Goal: Information Seeking & Learning: Learn about a topic

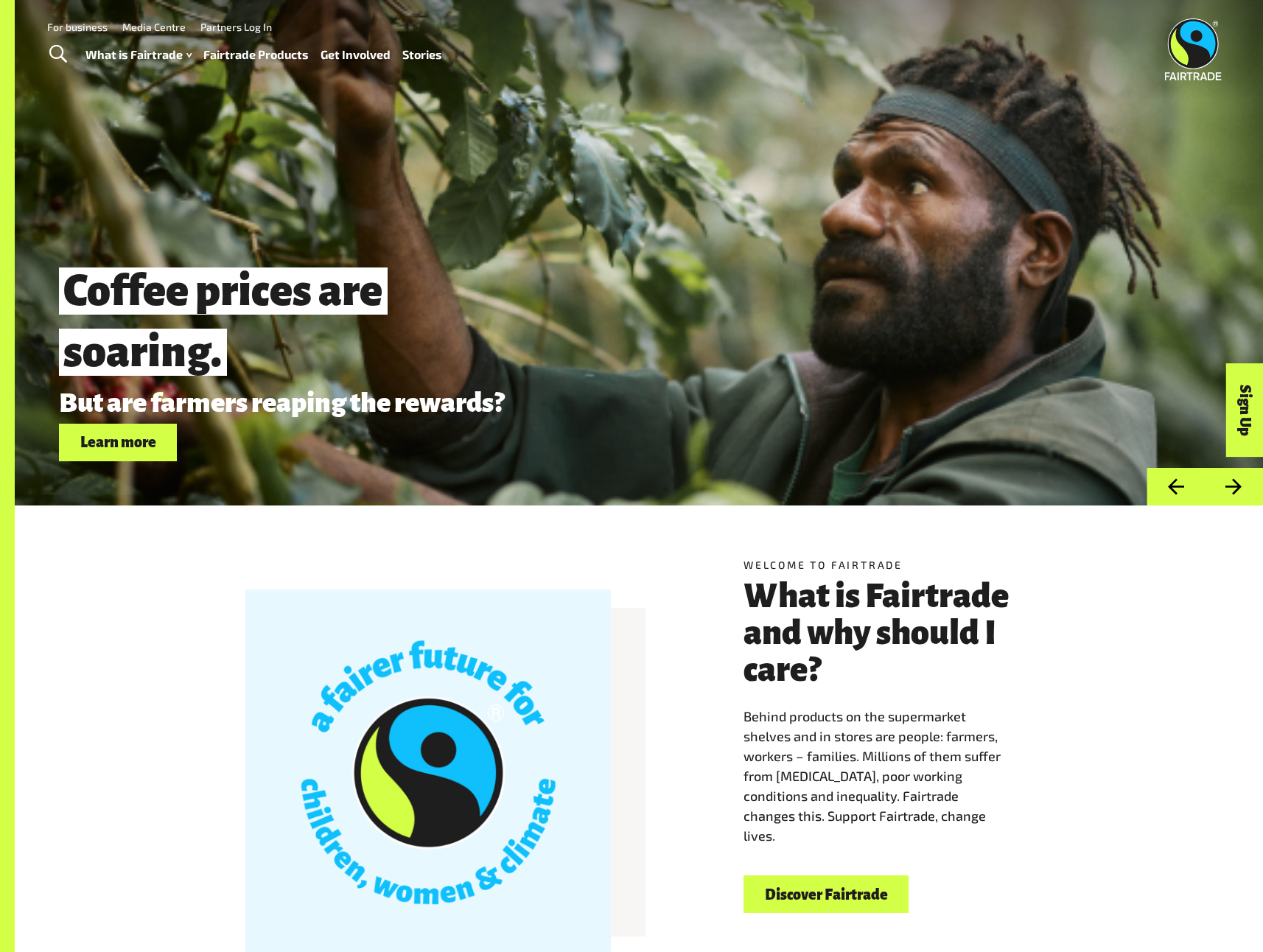
click at [59, 50] on span "Toggle Search" at bounding box center [58, 54] width 17 height 19
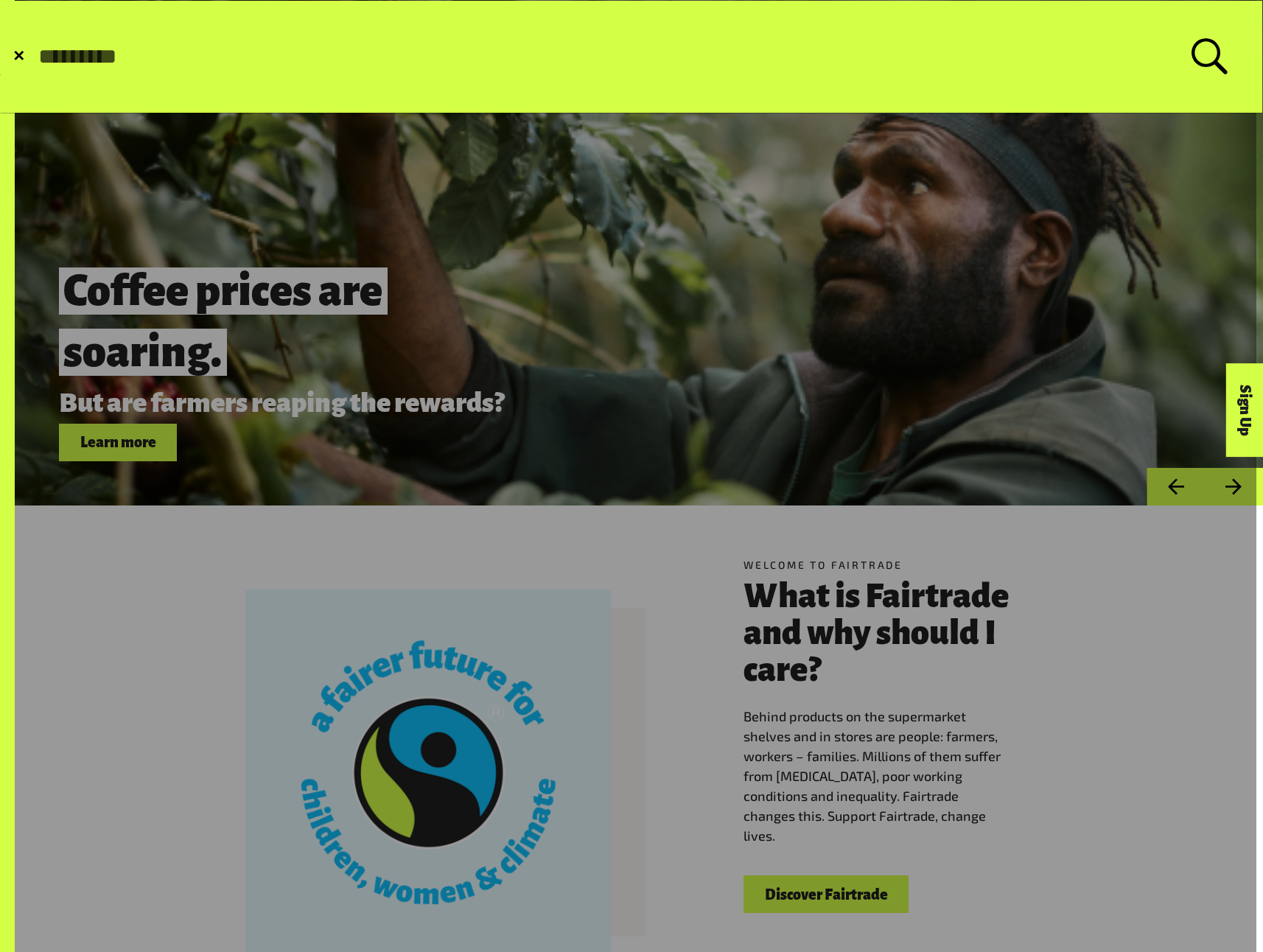
type input "*"
type input "******"
click at [36, 57] on button "Submit Search" at bounding box center [36, 57] width 1 height 1
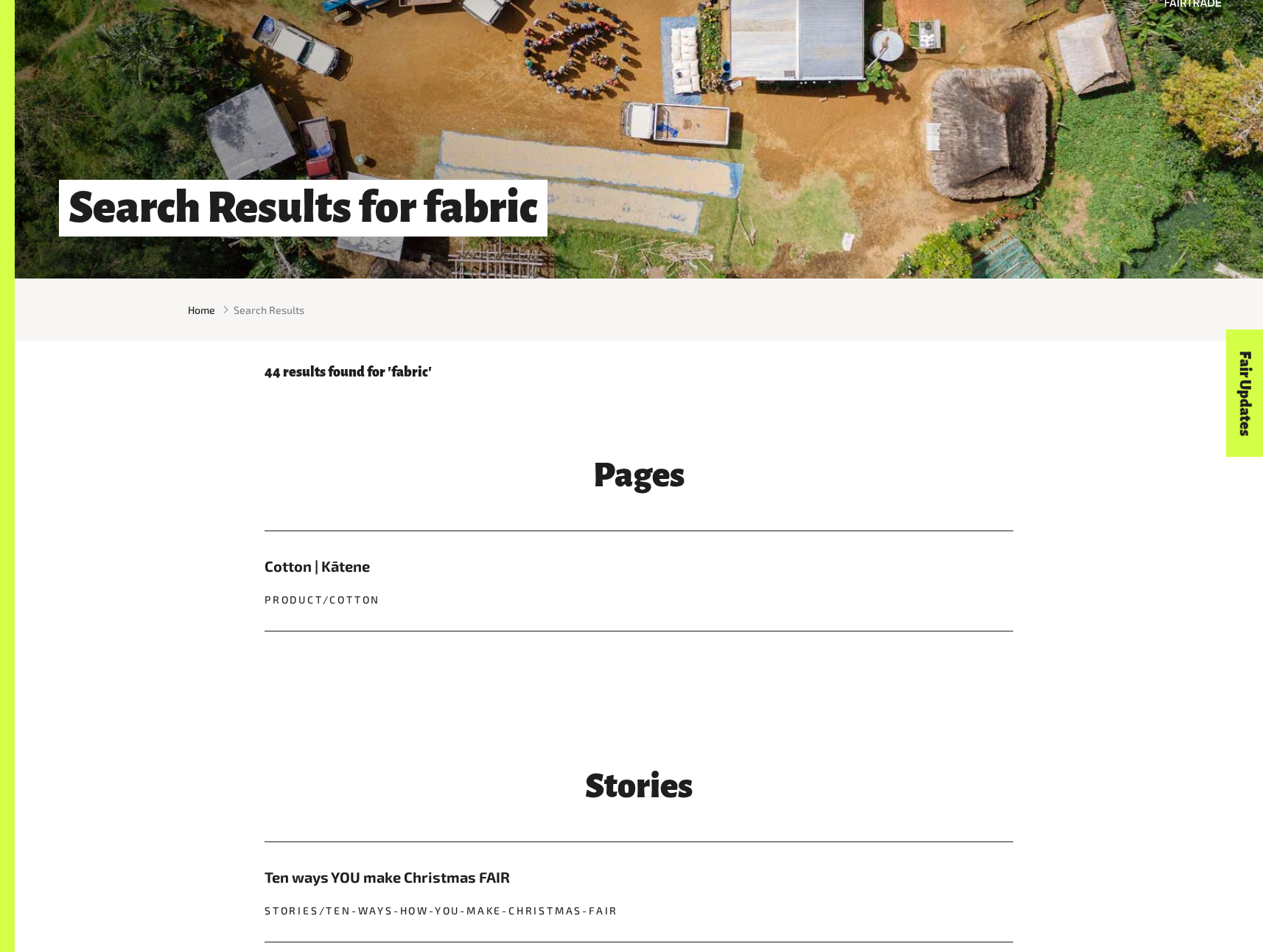
scroll to position [278, 0]
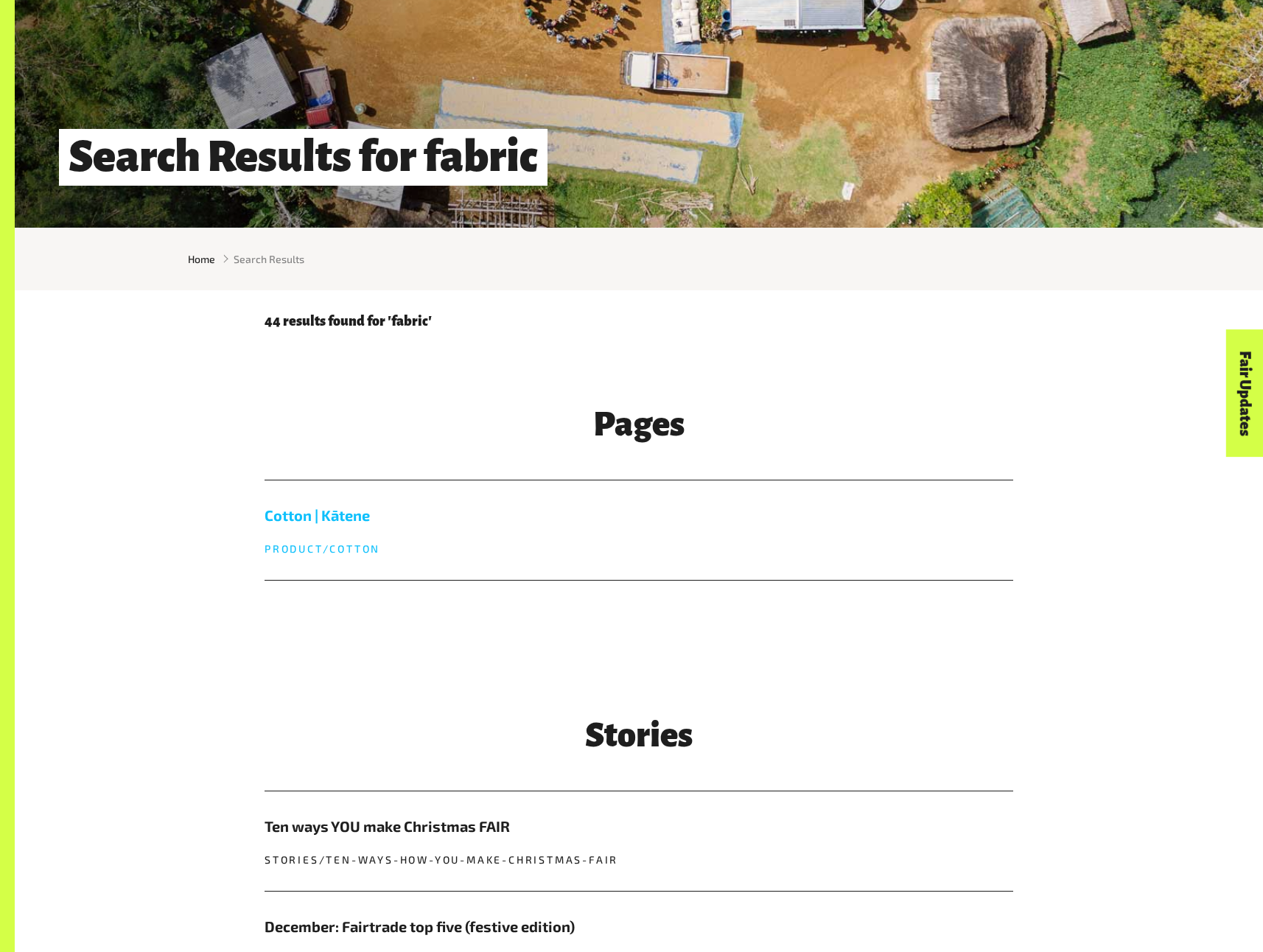
click at [345, 511] on h5 "Cotton | Kātene" at bounding box center [638, 515] width 748 height 22
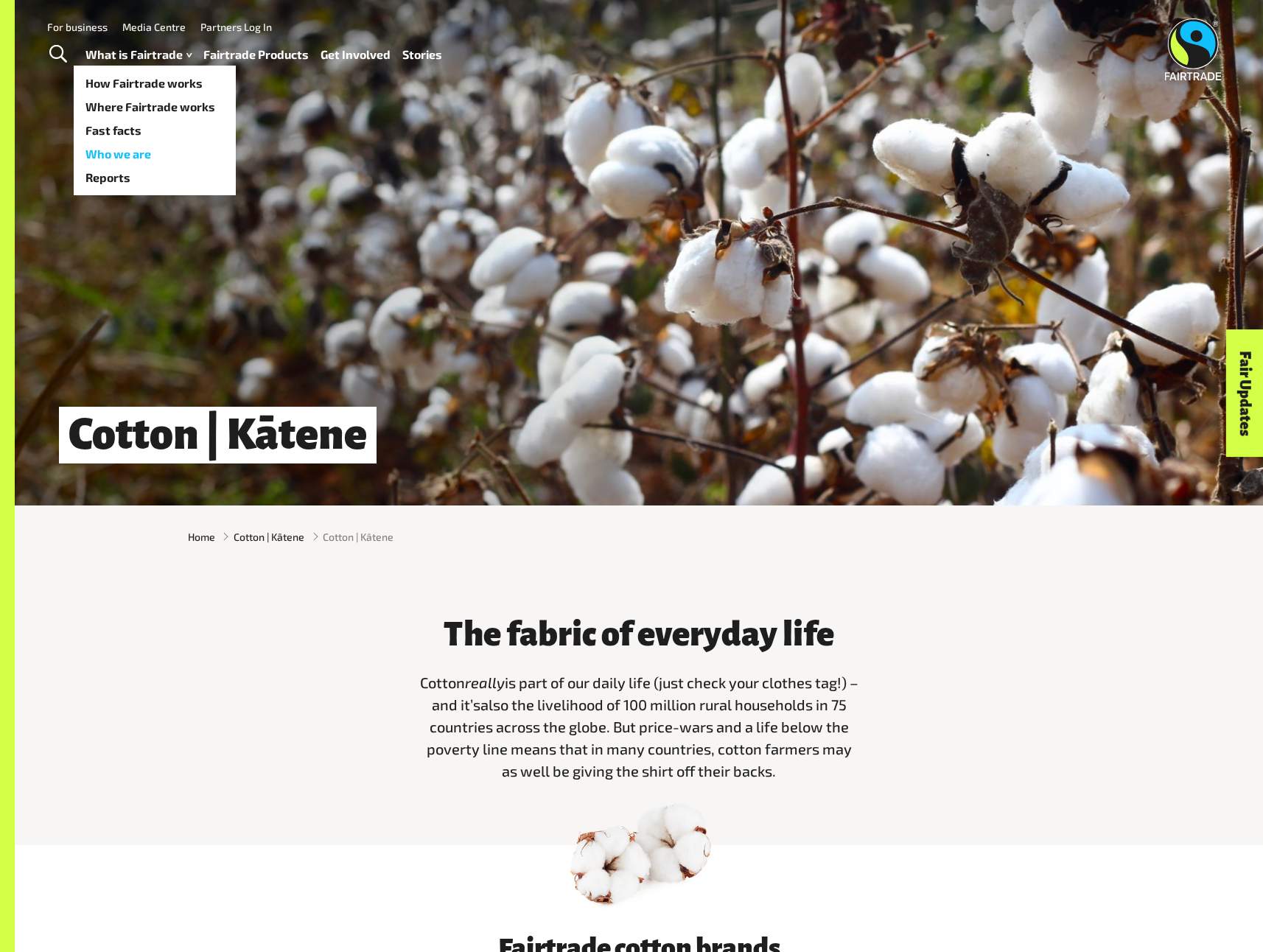
click at [136, 152] on link "Who we are" at bounding box center [155, 154] width 162 height 23
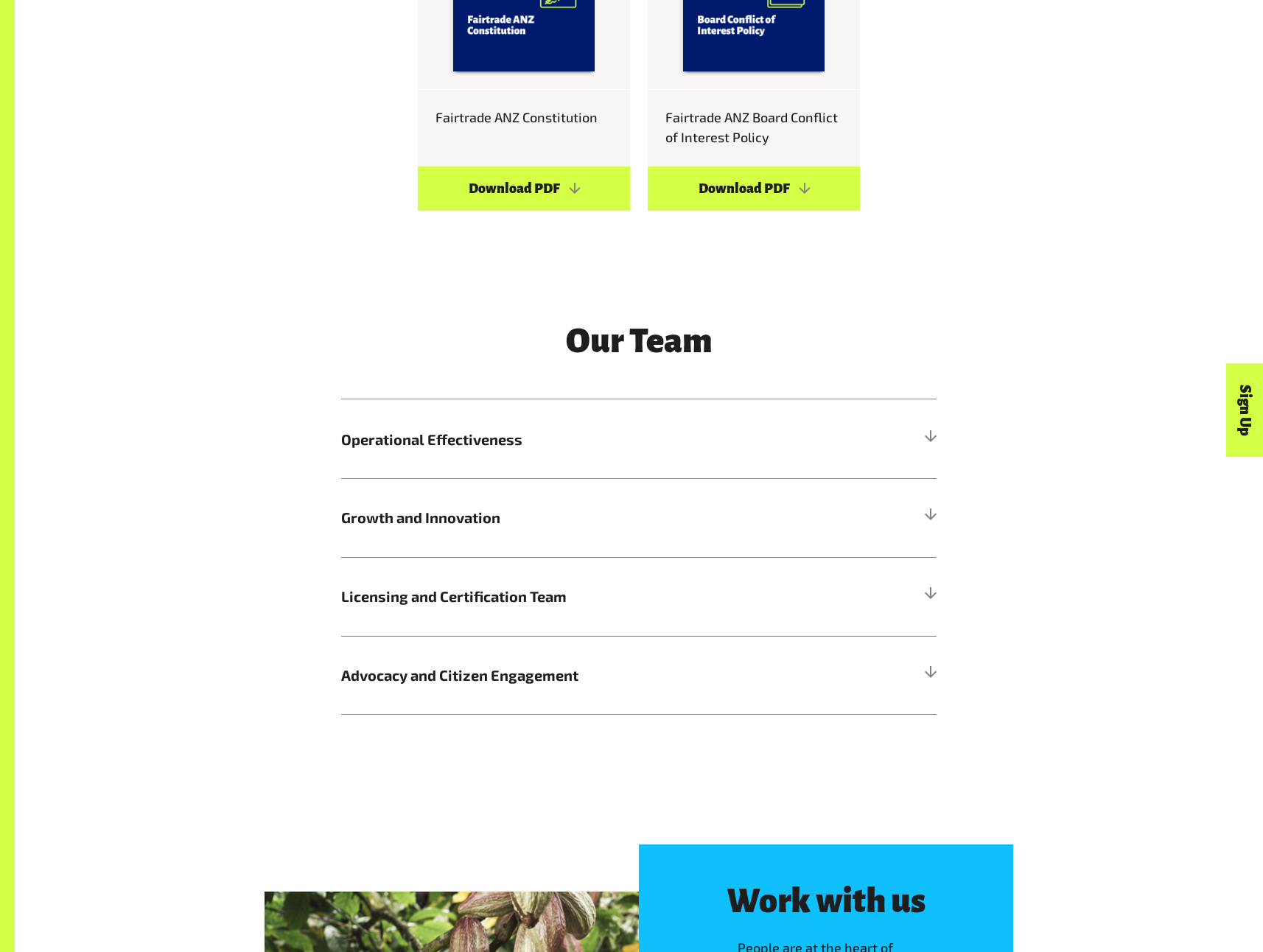
scroll to position [1925, 0]
